Goal: Transaction & Acquisition: Purchase product/service

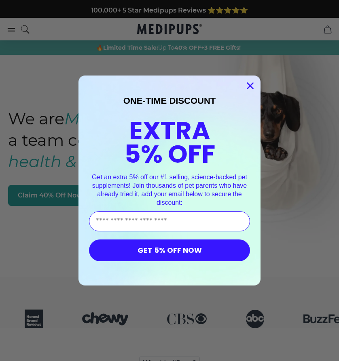
click at [253, 84] on icon "Close dialog" at bounding box center [250, 86] width 14 height 14
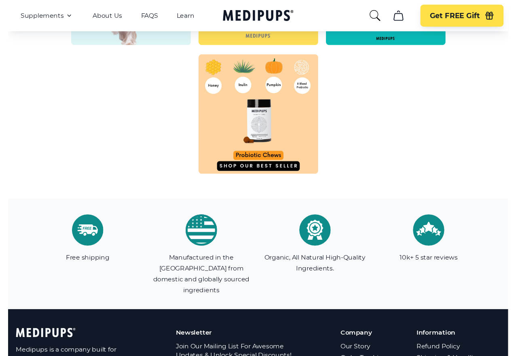
scroll to position [2589, 0]
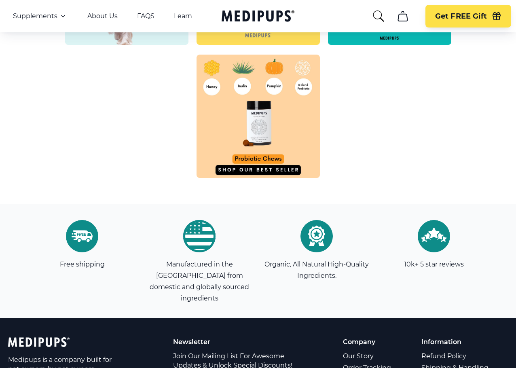
click at [278, 166] on img at bounding box center [257, 116] width 123 height 123
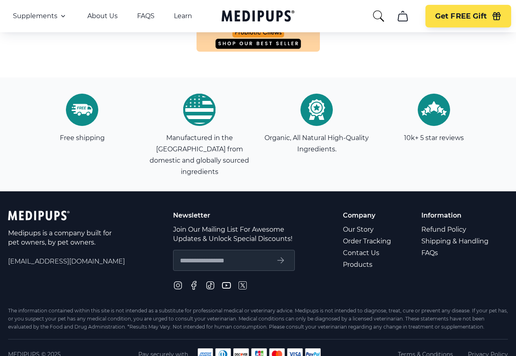
scroll to position [2715, 0]
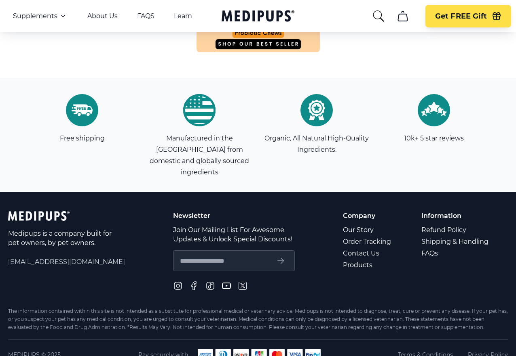
click at [75, 229] on p "Medipups is a company built for pet owners, by pet owners." at bounding box center [60, 238] width 105 height 19
click at [278, 259] on icon "submit" at bounding box center [281, 262] width 6 height 6
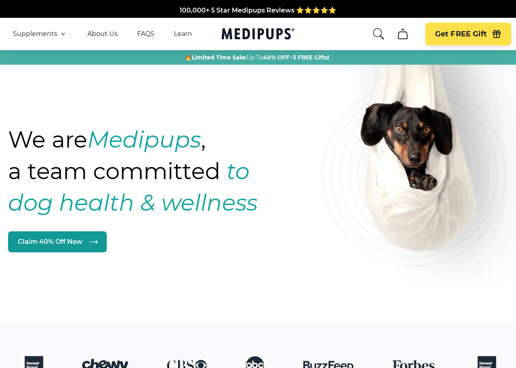
scroll to position [0, 0]
click at [249, 32] on icon "Medipups" at bounding box center [255, 33] width 69 height 11
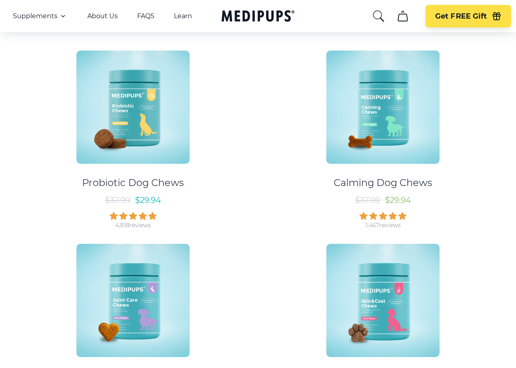
scroll to position [489, 0]
click at [338, 71] on img at bounding box center [382, 107] width 113 height 113
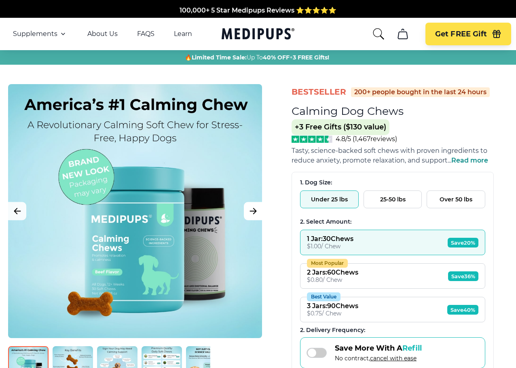
click at [255, 208] on icon "Next Image" at bounding box center [253, 211] width 10 height 10
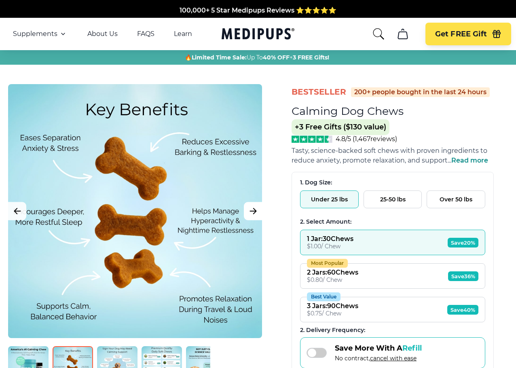
click at [255, 208] on icon "Next Image" at bounding box center [253, 211] width 10 height 10
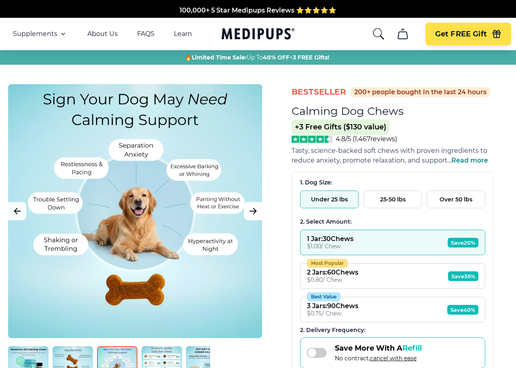
click at [255, 208] on icon "Next Image" at bounding box center [253, 211] width 10 height 10
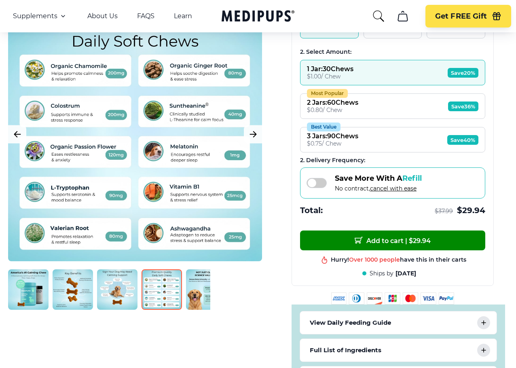
scroll to position [169, 0]
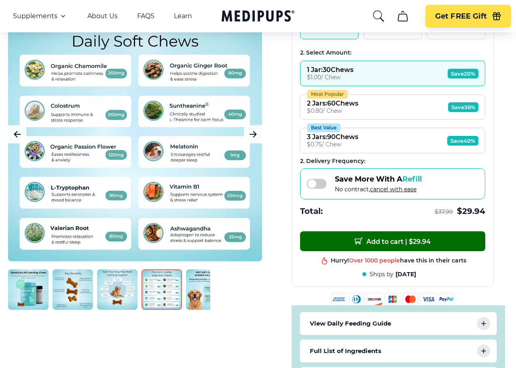
click at [338, 240] on span "Add to cart | $ 29.94" at bounding box center [392, 241] width 76 height 8
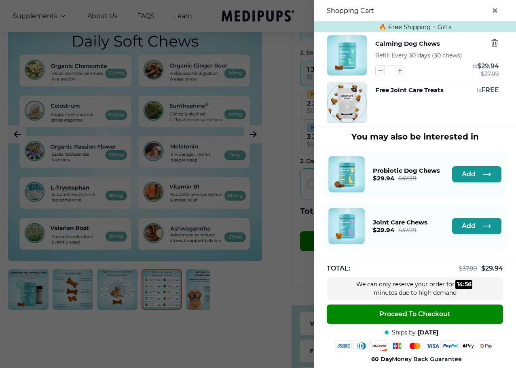
scroll to position [125, 0]
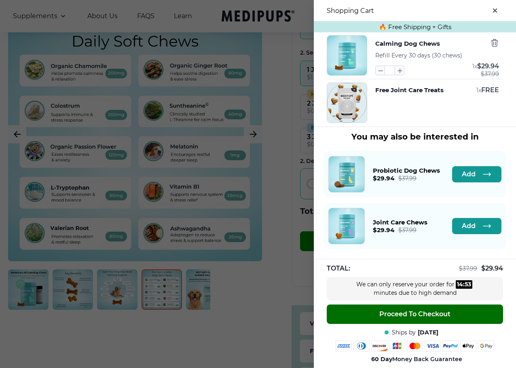
click at [338, 312] on span "Proceed To Checkout" at bounding box center [414, 314] width 71 height 8
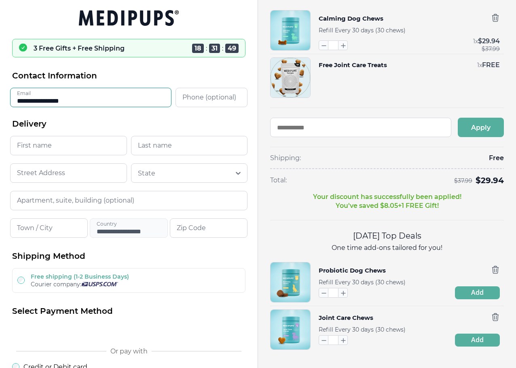
click at [153, 101] on input "**********" at bounding box center [90, 97] width 161 height 19
click at [154, 101] on input "**********" at bounding box center [90, 97] width 161 height 19
type input "**********"
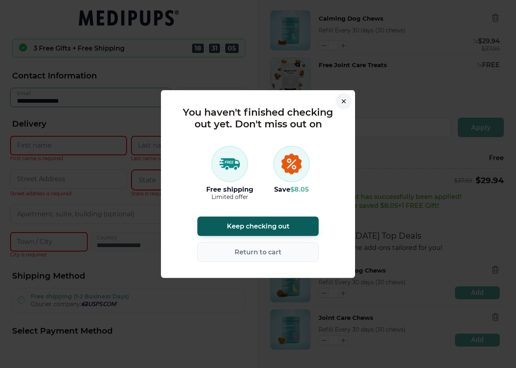
click at [338, 98] on button "button" at bounding box center [343, 101] width 16 height 16
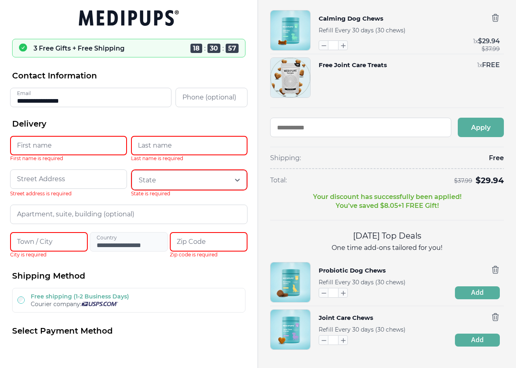
click at [98, 97] on input "**********" at bounding box center [90, 97] width 161 height 19
drag, startPoint x: 98, startPoint y: 97, endPoint x: -1, endPoint y: 99, distance: 99.0
click at [0, 99] on html "**********" at bounding box center [258, 184] width 516 height 368
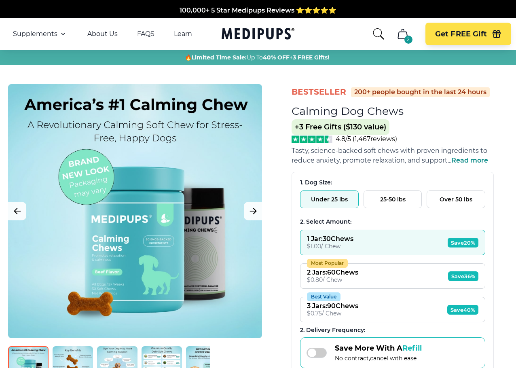
click at [338, 38] on icon "cart" at bounding box center [402, 33] width 13 height 13
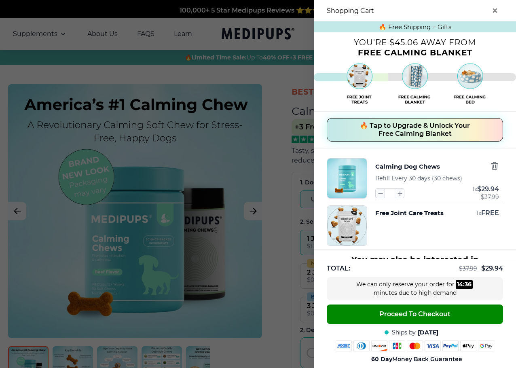
click at [338, 9] on icon "close-cart" at bounding box center [495, 10] width 4 height 4
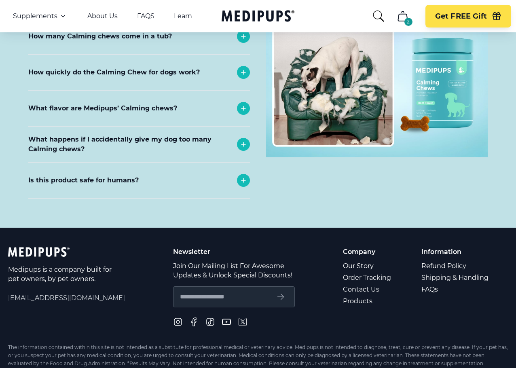
scroll to position [3667, 0]
click at [71, 293] on span "[EMAIL_ADDRESS][DOMAIN_NAME]" at bounding box center [66, 297] width 117 height 9
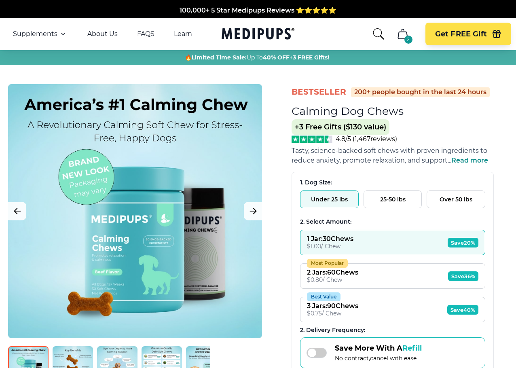
scroll to position [0, 0]
click at [183, 34] on link "Learn" at bounding box center [183, 34] width 18 height 8
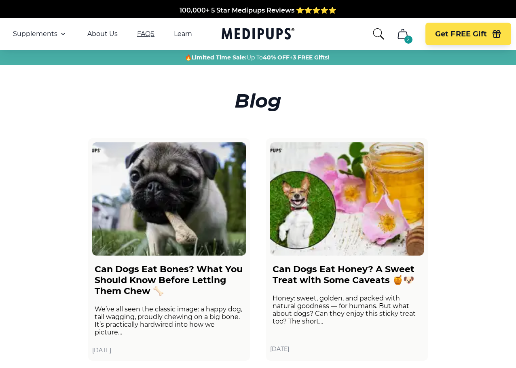
click at [144, 31] on link "FAQS" at bounding box center [145, 34] width 17 height 8
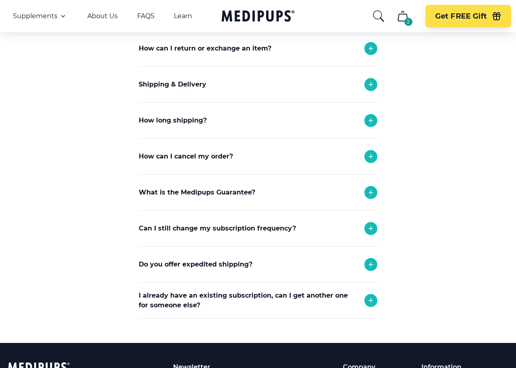
scroll to position [117, 0]
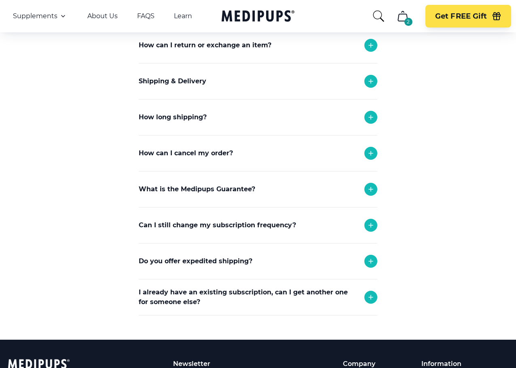
click at [338, 152] on icon at bounding box center [371, 153] width 10 height 10
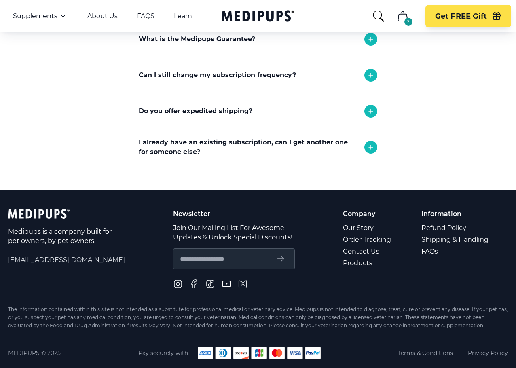
scroll to position [339, 0]
click at [57, 256] on span "[EMAIL_ADDRESS][DOMAIN_NAME]" at bounding box center [66, 259] width 117 height 9
click at [54, 259] on span "[EMAIL_ADDRESS][DOMAIN_NAME]" at bounding box center [66, 259] width 117 height 9
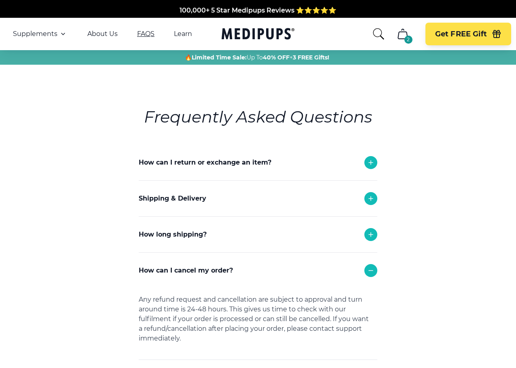
scroll to position [0, 0]
click at [147, 33] on link "FAQS" at bounding box center [145, 34] width 17 height 8
click at [103, 32] on link "About Us" at bounding box center [102, 34] width 30 height 8
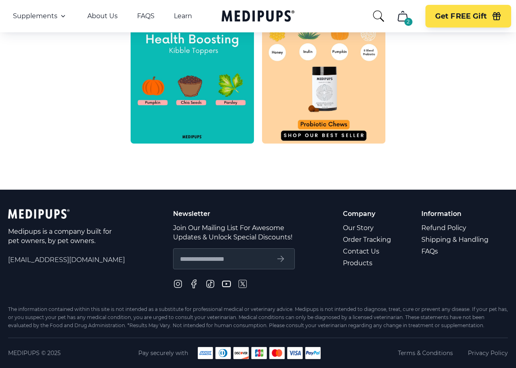
scroll to position [406, 0]
click at [66, 261] on span "[EMAIL_ADDRESS][DOMAIN_NAME]" at bounding box center [66, 259] width 117 height 9
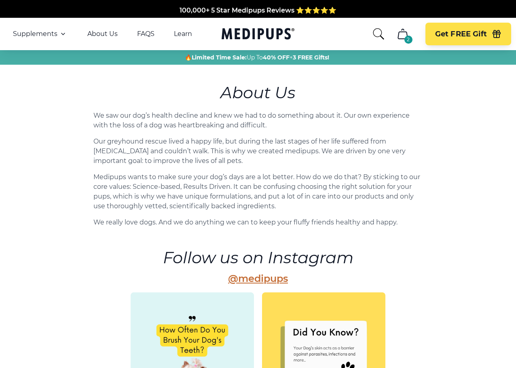
scroll to position [0, 0]
click at [143, 32] on link "FAQS" at bounding box center [145, 34] width 17 height 8
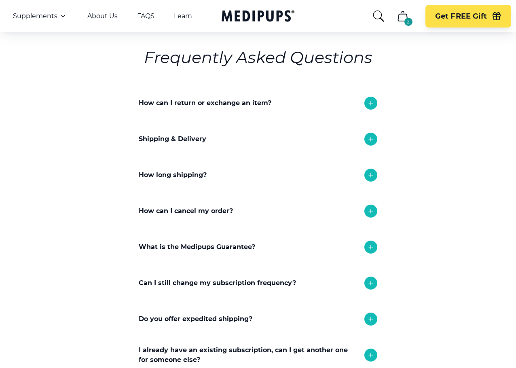
scroll to position [56, 0]
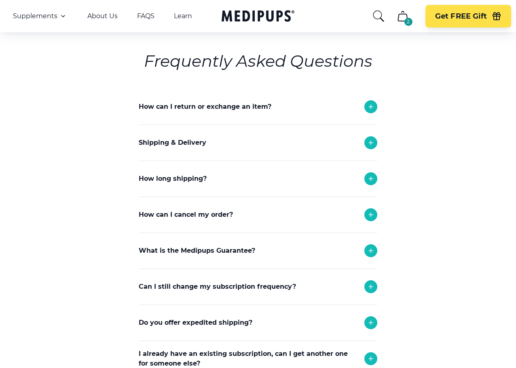
click at [338, 215] on icon at bounding box center [371, 215] width 10 height 10
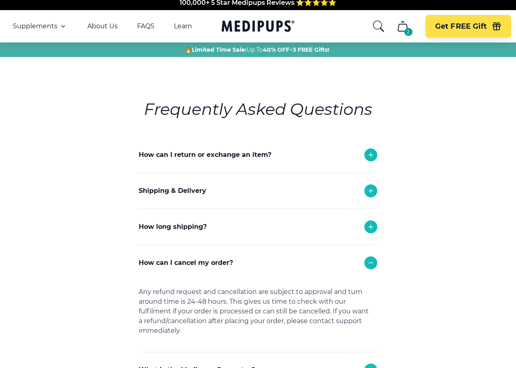
scroll to position [5, 0]
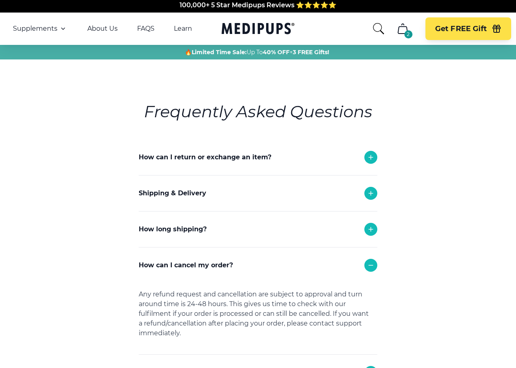
click at [338, 27] on icon "search" at bounding box center [378, 28] width 13 height 13
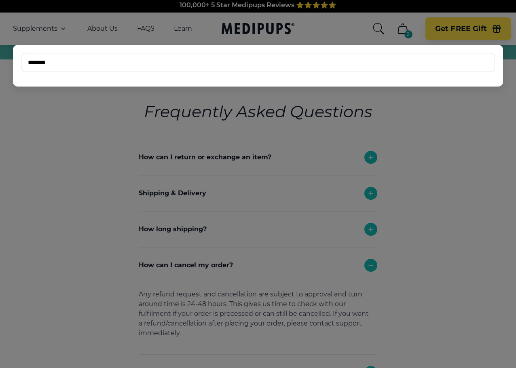
type input "*******"
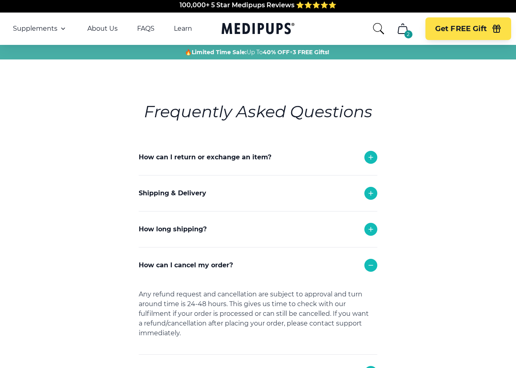
click at [338, 29] on icon "search" at bounding box center [378, 28] width 13 height 13
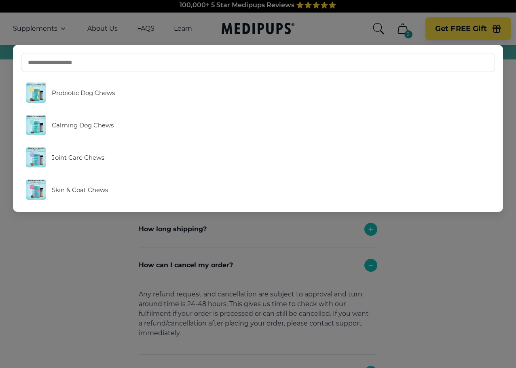
click at [95, 63] on input "text" at bounding box center [258, 62] width 474 height 19
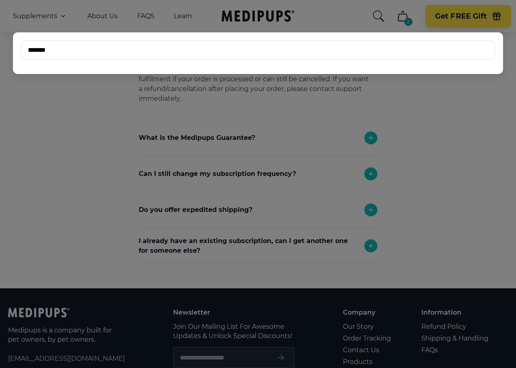
scroll to position [252, 0]
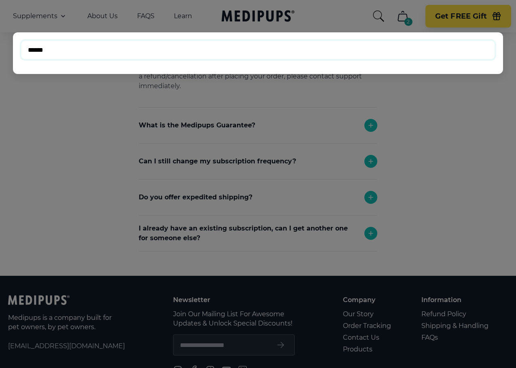
type input "*******"
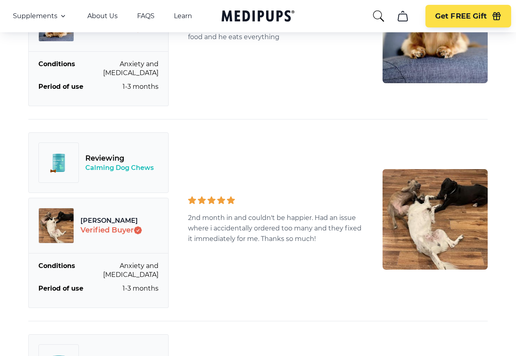
scroll to position [2537, 0]
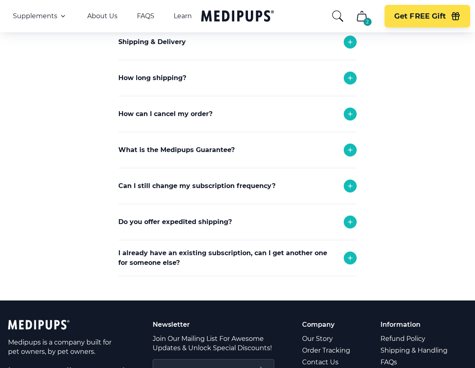
scroll to position [202, 0]
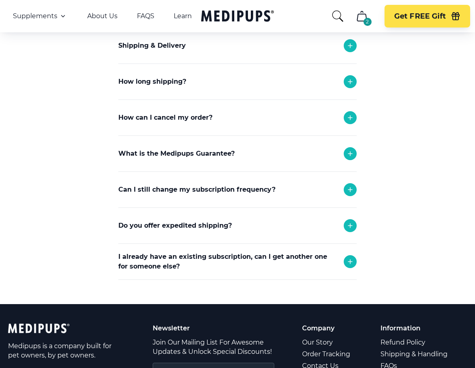
click at [199, 116] on p "How can I cancel my order?" at bounding box center [165, 118] width 94 height 10
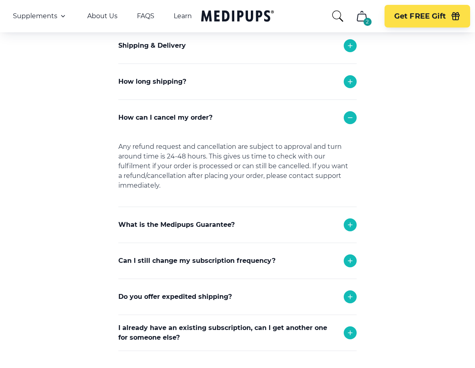
click at [199, 116] on p "How can I cancel my order?" at bounding box center [165, 118] width 94 height 10
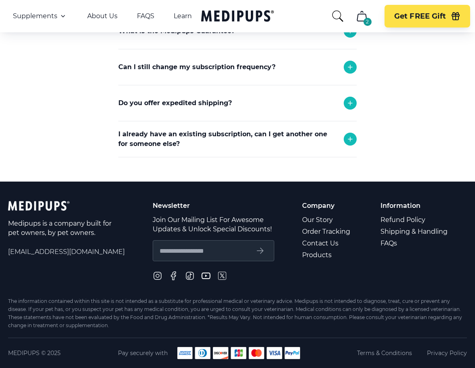
scroll to position [326, 0]
click at [53, 251] on span "[EMAIL_ADDRESS][DOMAIN_NAME]" at bounding box center [66, 251] width 117 height 9
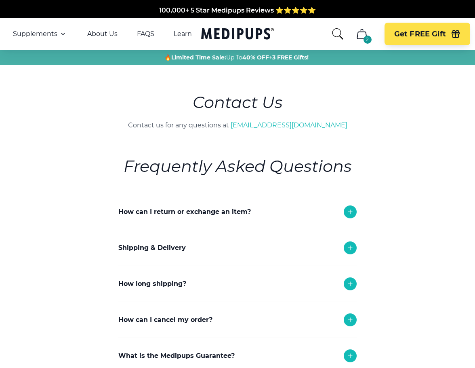
scroll to position [0, 0]
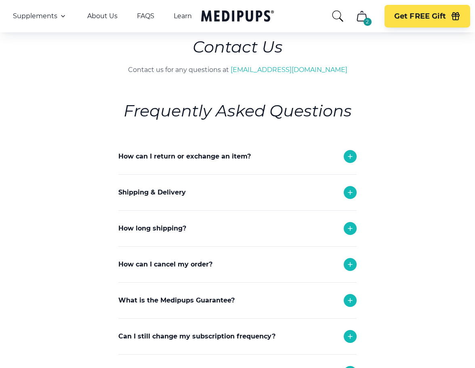
scroll to position [55, 0]
click at [167, 263] on p "How can I cancel my order?" at bounding box center [165, 264] width 94 height 10
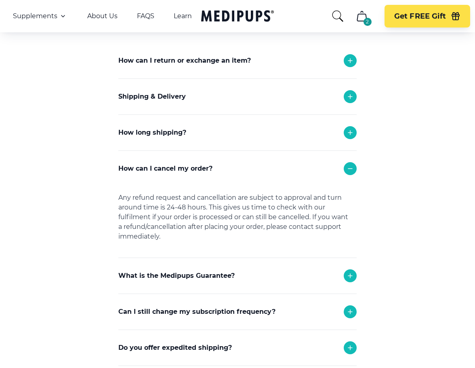
scroll to position [155, 0]
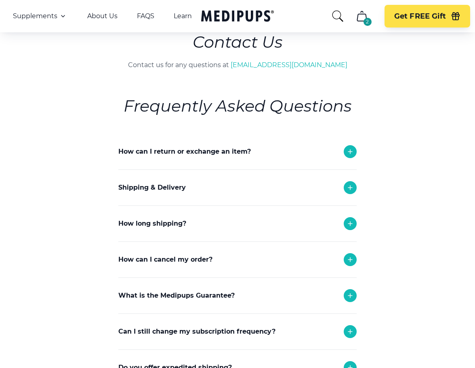
scroll to position [61, 0]
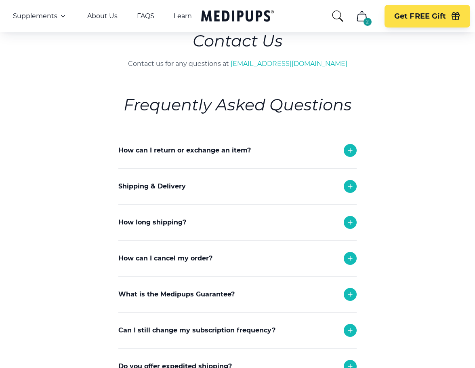
click at [356, 150] on div at bounding box center [350, 150] width 13 height 13
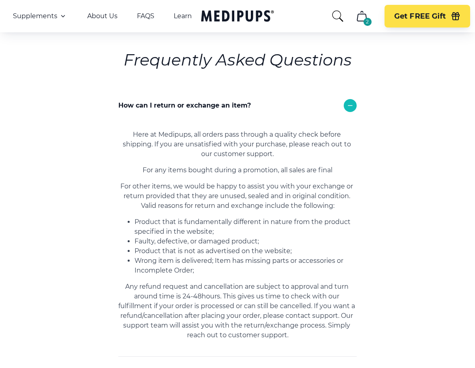
scroll to position [53, 0]
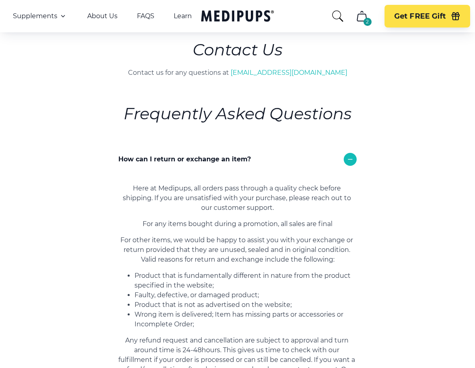
click at [352, 161] on icon at bounding box center [350, 159] width 10 height 10
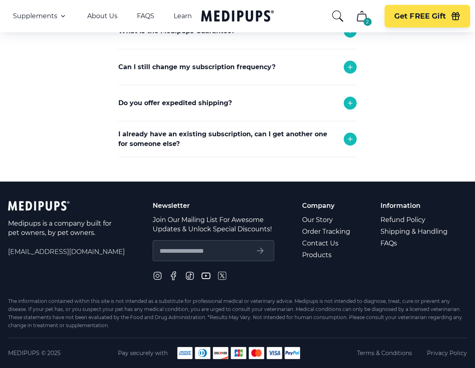
scroll to position [326, 0]
click at [210, 255] on input "text" at bounding box center [204, 250] width 89 height 11
type input "**********"
click at [254, 250] on button "submit" at bounding box center [260, 250] width 15 height 11
click at [169, 205] on p "Newsletter" at bounding box center [214, 205] width 122 height 9
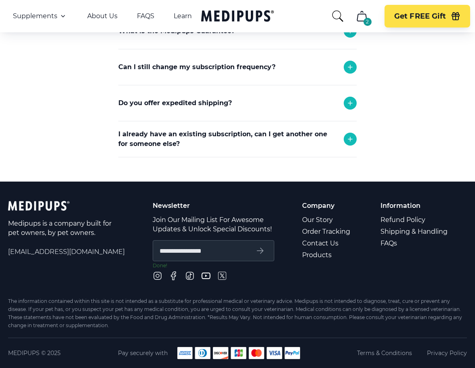
click at [172, 229] on p "Join Our Mailing List For Awesome Updates & Unlock Special Discounts!" at bounding box center [214, 224] width 122 height 19
click at [313, 206] on p "Company" at bounding box center [326, 205] width 49 height 9
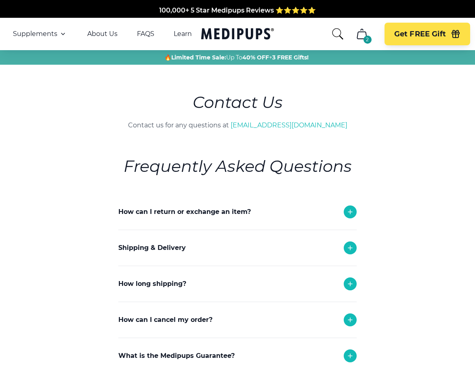
scroll to position [0, 0]
click at [109, 32] on link "About Us" at bounding box center [102, 34] width 30 height 8
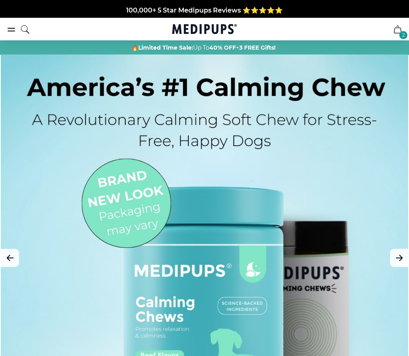
click at [398, 30] on icon "cart" at bounding box center [398, 30] width 10 height 10
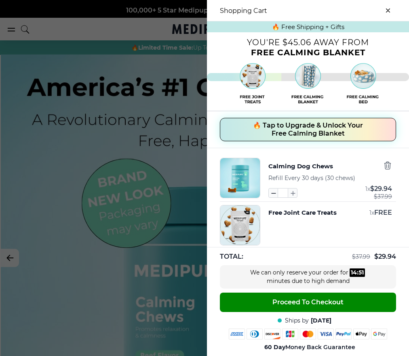
click at [274, 196] on icon "button" at bounding box center [273, 193] width 9 height 9
click at [389, 170] on icon "button" at bounding box center [387, 165] width 9 height 9
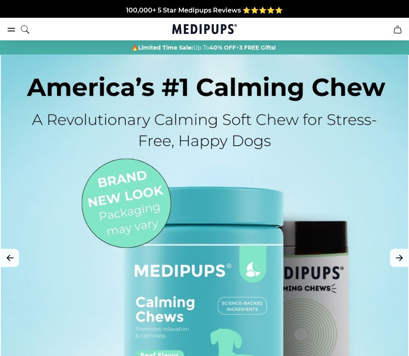
click at [398, 29] on icon "cart" at bounding box center [398, 30] width 10 height 10
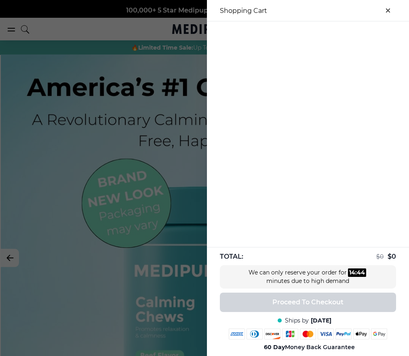
click at [282, 117] on div at bounding box center [308, 134] width 202 height 226
click at [390, 9] on icon "close-cart" at bounding box center [387, 10] width 3 height 3
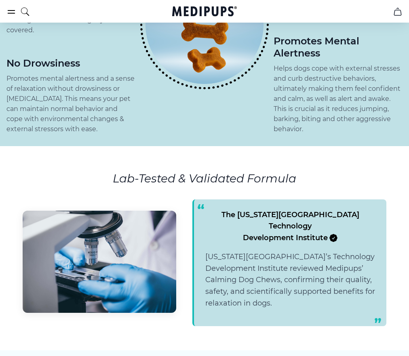
scroll to position [1410, 0]
